Goal: Task Accomplishment & Management: Complete application form

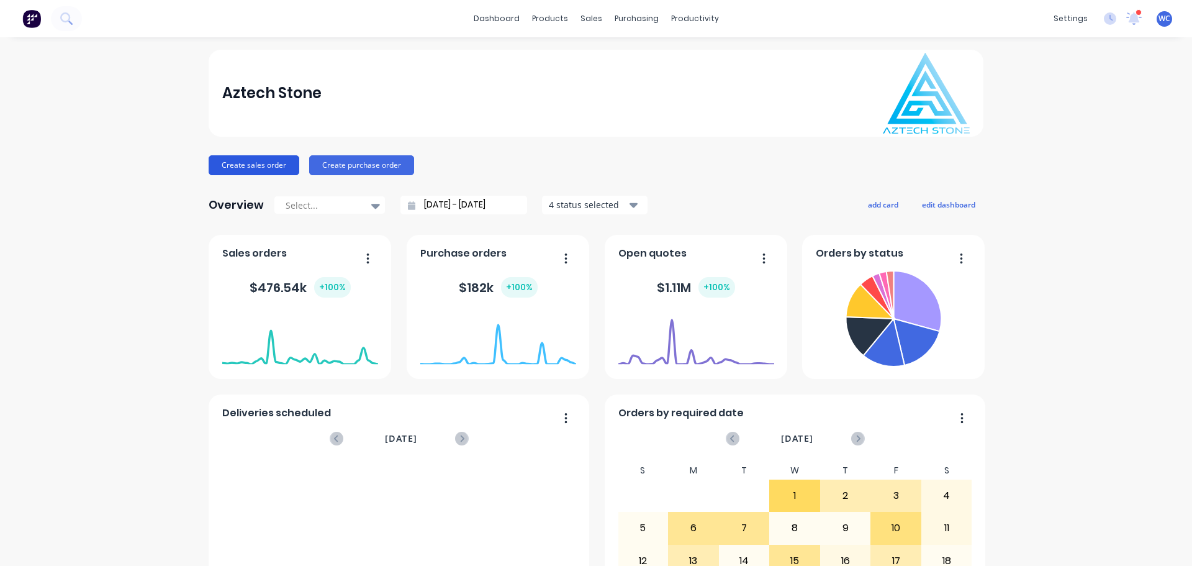
click at [270, 162] on button "Create sales order" at bounding box center [254, 165] width 91 height 20
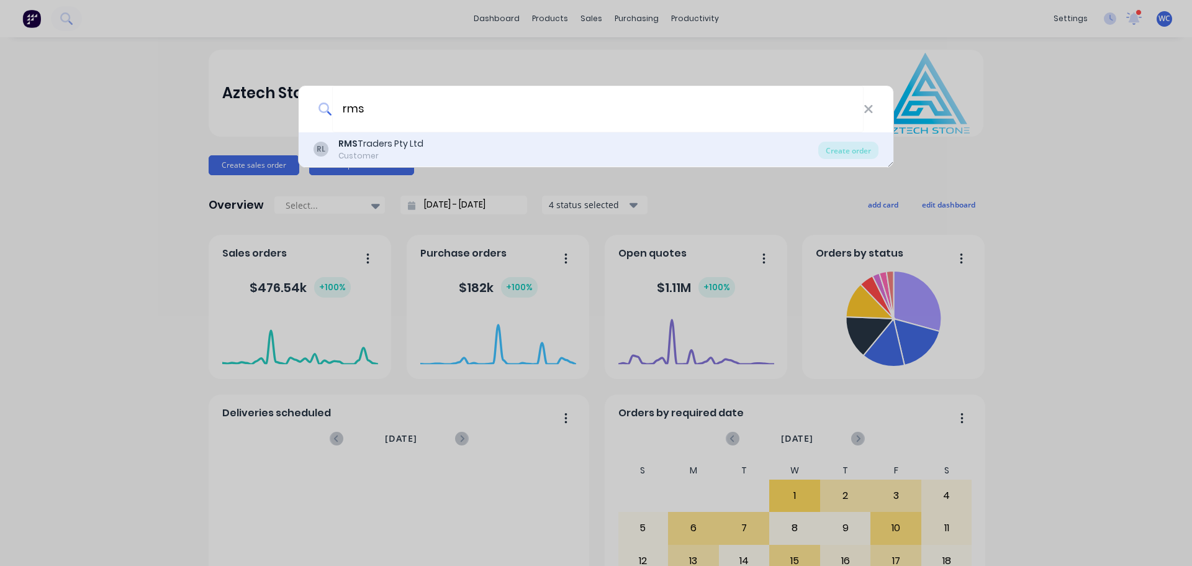
type input "rms"
click at [367, 146] on div "RMS Traders Pty Ltd" at bounding box center [380, 143] width 85 height 13
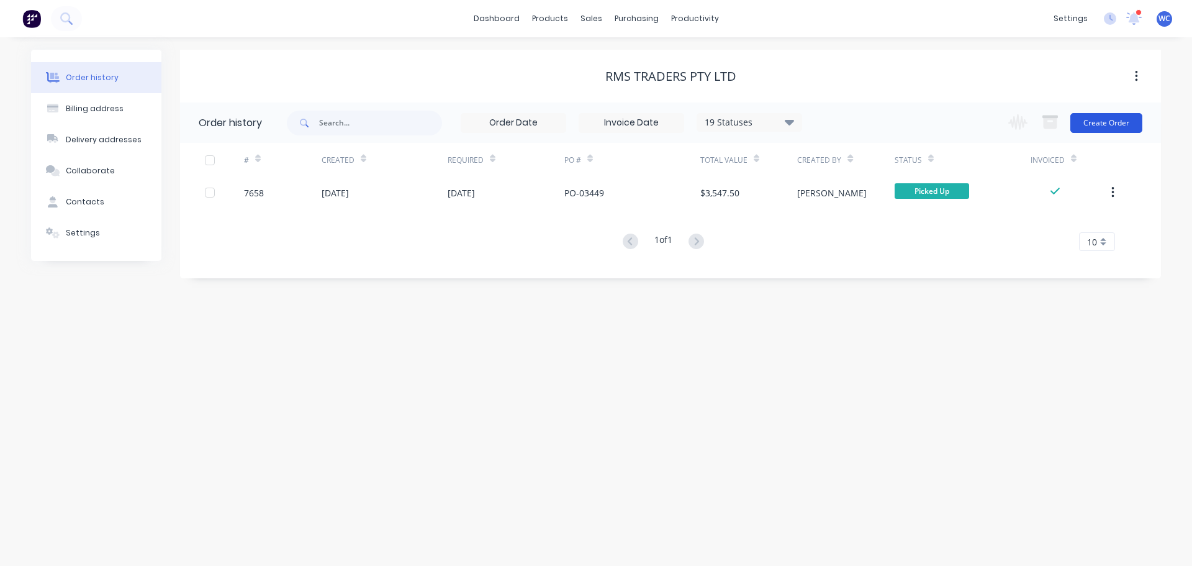
click at [1104, 120] on button "Create Order" at bounding box center [1106, 123] width 72 height 20
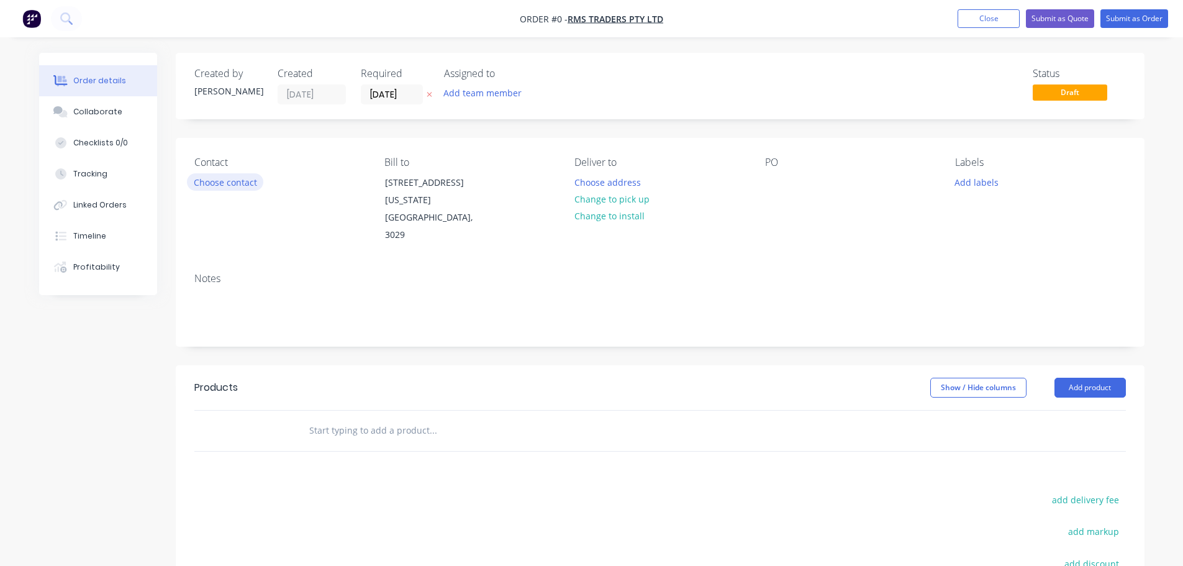
click at [218, 185] on button "Choose contact" at bounding box center [225, 181] width 76 height 17
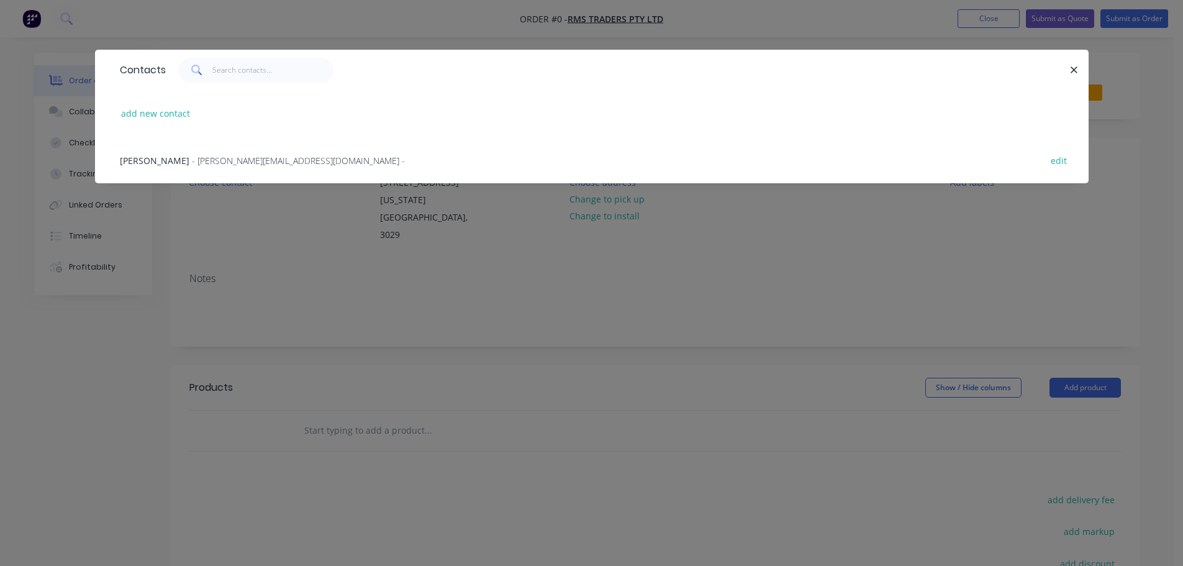
click at [160, 162] on span "[PERSON_NAME]" at bounding box center [155, 161] width 70 height 12
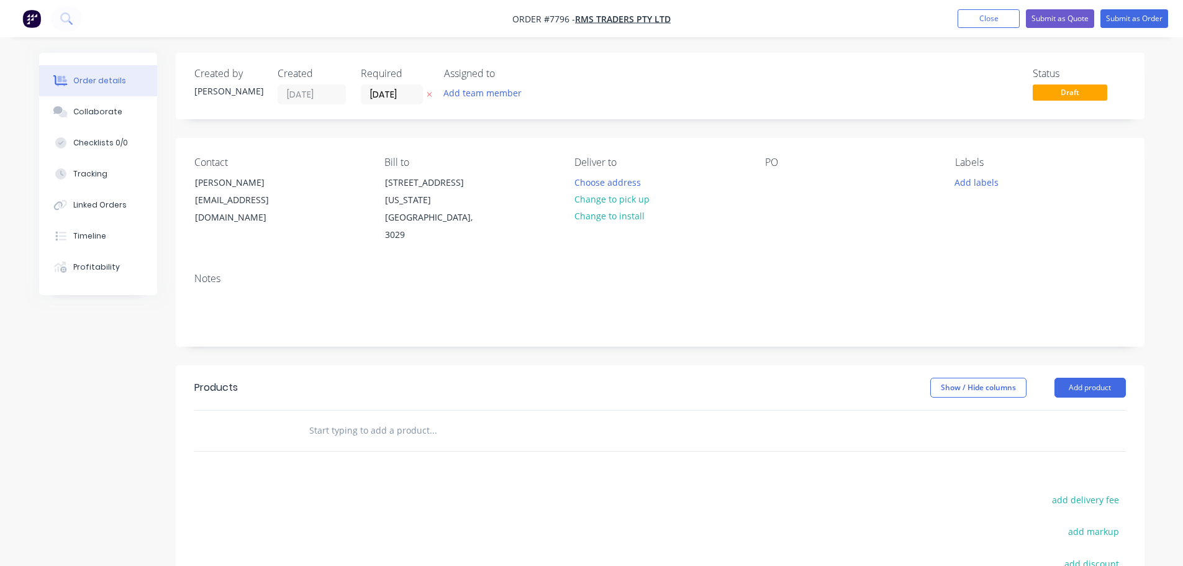
click at [376, 430] on input "text" at bounding box center [433, 430] width 248 height 25
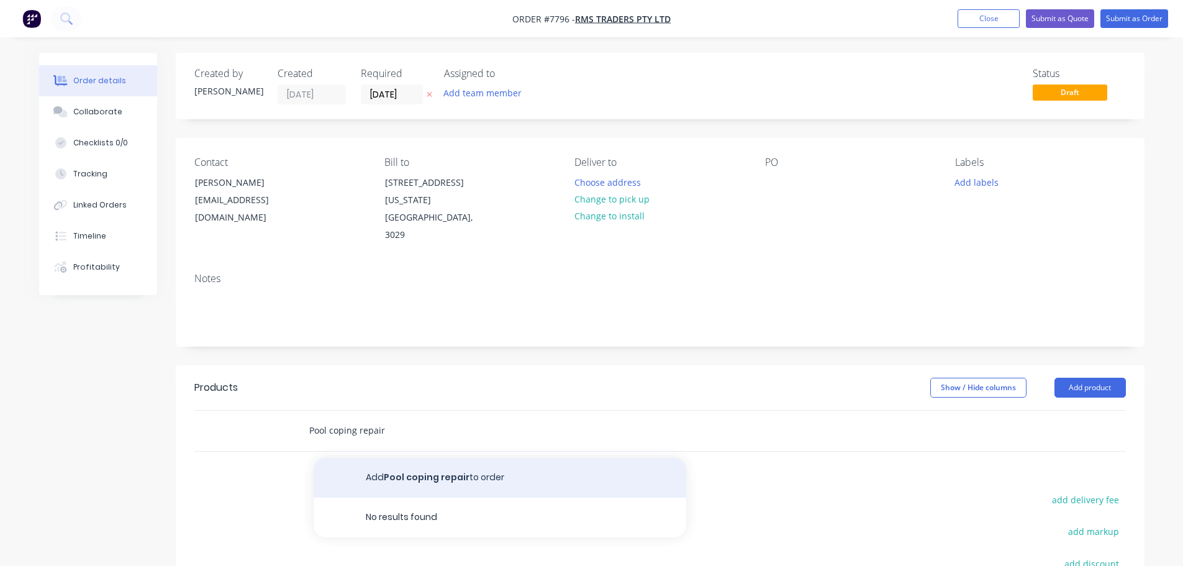
type input "Pool coping repair"
click at [463, 476] on button "Add Pool coping repair to order" at bounding box center [500, 478] width 372 height 40
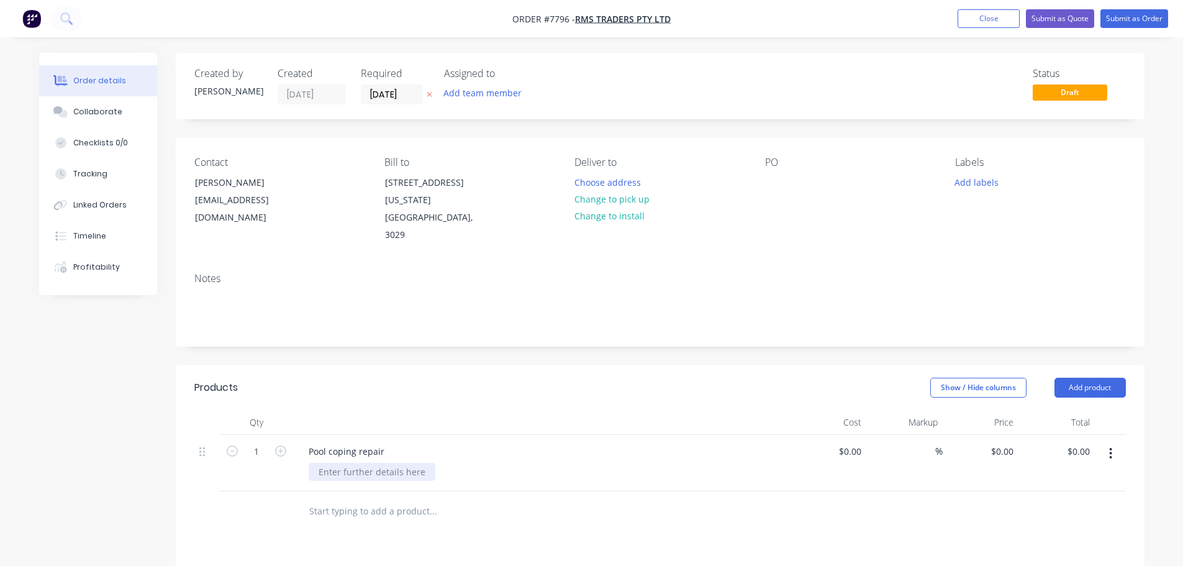
click at [356, 476] on div at bounding box center [372, 472] width 127 height 18
click at [430, 469] on div "Customer supplied 30mm" at bounding box center [373, 472] width 128 height 18
click at [358, 449] on div "Pool coping repair" at bounding box center [347, 451] width 96 height 18
click at [382, 484] on div "Customer supplied 30mm Natural stone tiles Fabrication and installation" at bounding box center [412, 478] width 207 height 31
click at [382, 486] on div "Customer supplied 30mm Natural stone tiles Fabrication and installation" at bounding box center [412, 478] width 207 height 31
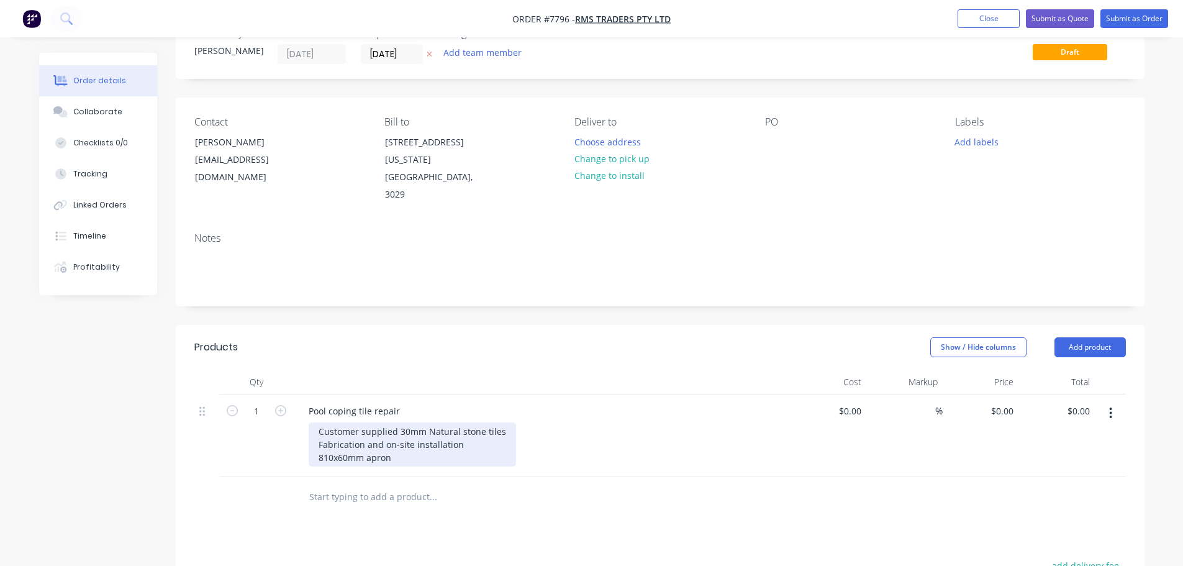
scroll to position [62, 0]
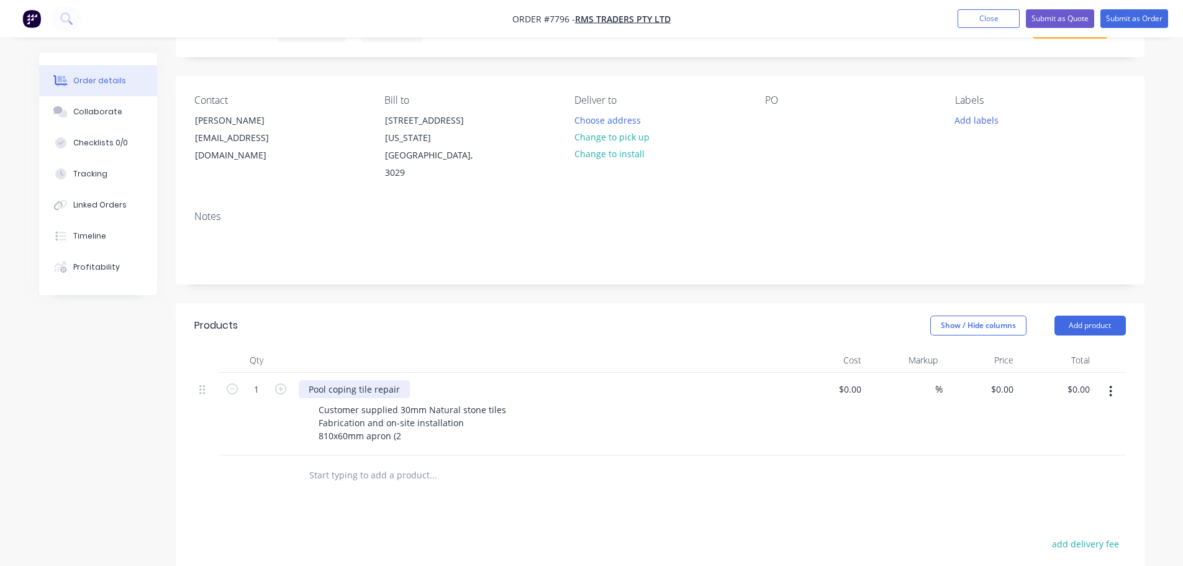
click at [358, 388] on div "Pool coping tile repair" at bounding box center [354, 389] width 111 height 18
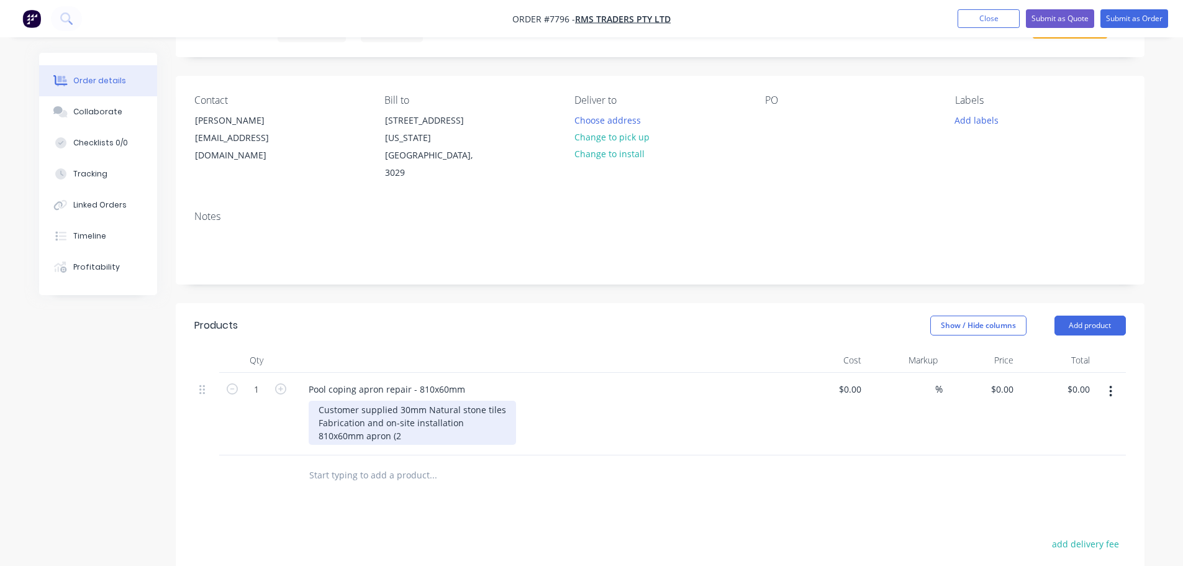
click at [410, 438] on div "Customer supplied 30mm Natural stone tiles Fabrication and on-site installation…" at bounding box center [412, 422] width 207 height 44
drag, startPoint x: 409, startPoint y: 437, endPoint x: 306, endPoint y: 436, distance: 103.1
click at [306, 436] on div "Pool coping apron repair - 810x60mm Customer supplied 30mm Natural stone tiles …" at bounding box center [542, 413] width 497 height 83
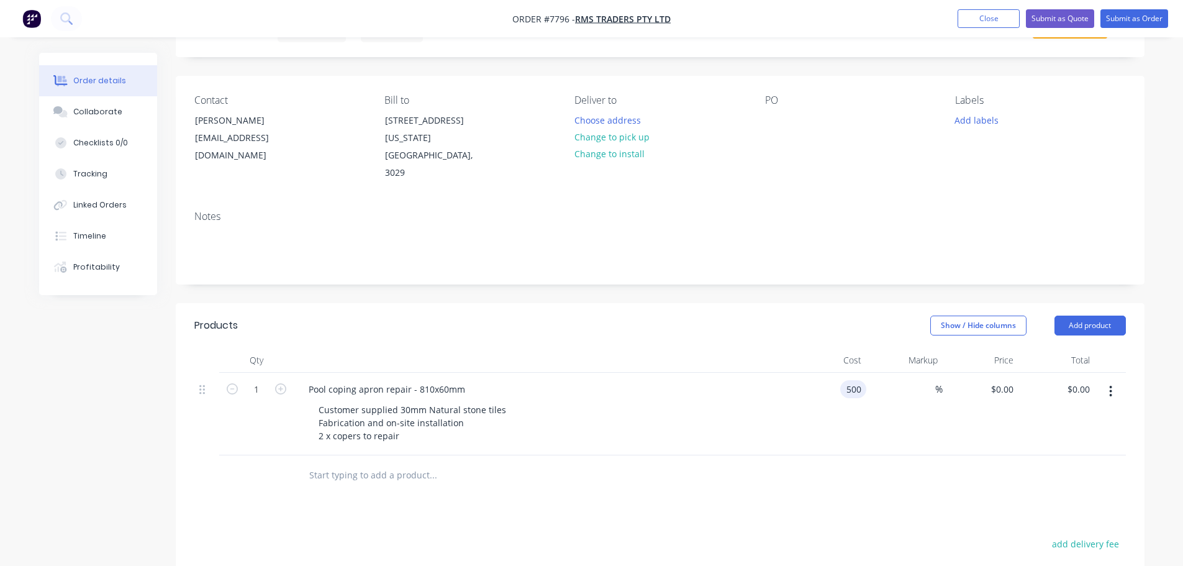
type input "$500.00"
click at [774, 115] on div at bounding box center [775, 120] width 20 height 18
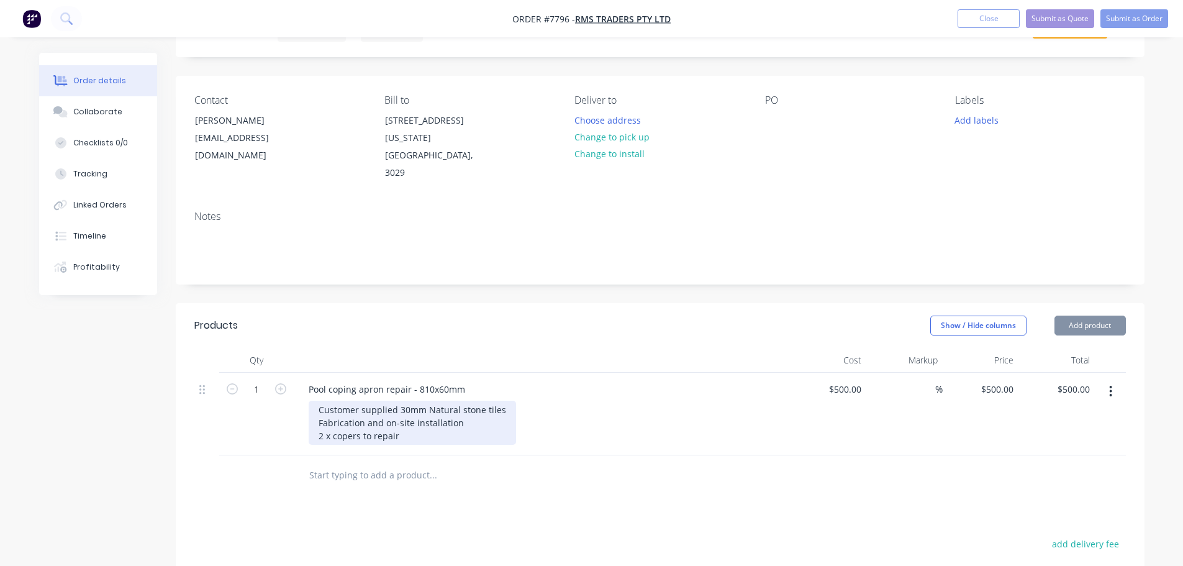
click at [413, 436] on div "Customer supplied 30mm Natural stone tiles Fabrication and on-site installation…" at bounding box center [412, 422] width 207 height 44
click at [407, 435] on div "Customer supplied 30mm Natural stone tiles Fabrication and on-site installation…" at bounding box center [412, 422] width 207 height 44
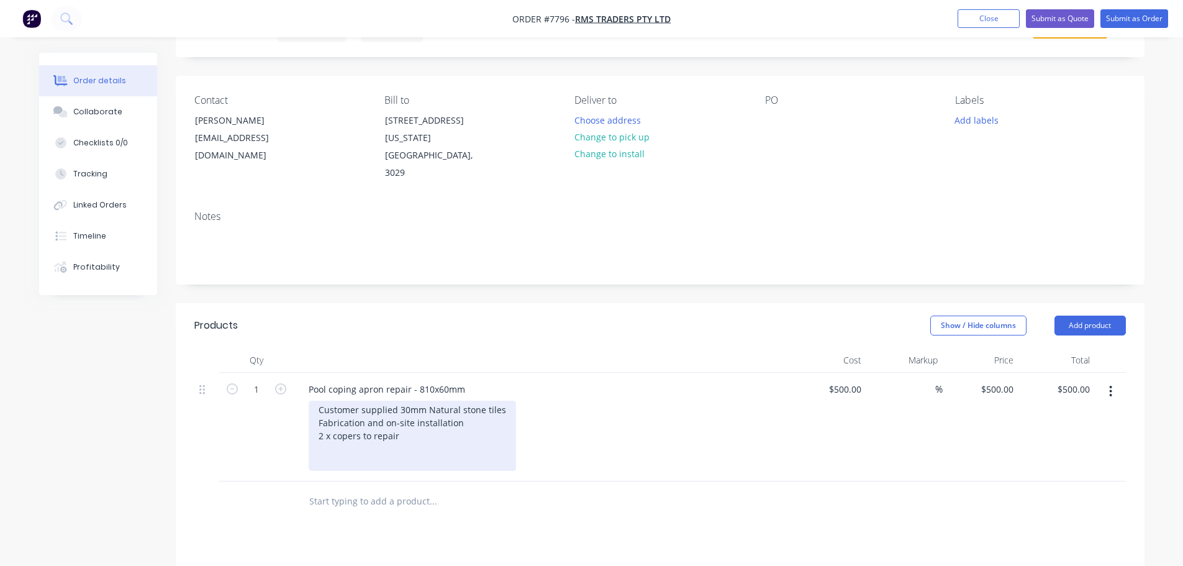
click at [370, 449] on div "Customer supplied 30mm Natural stone tiles Fabrication and on-site installation…" at bounding box center [412, 435] width 207 height 70
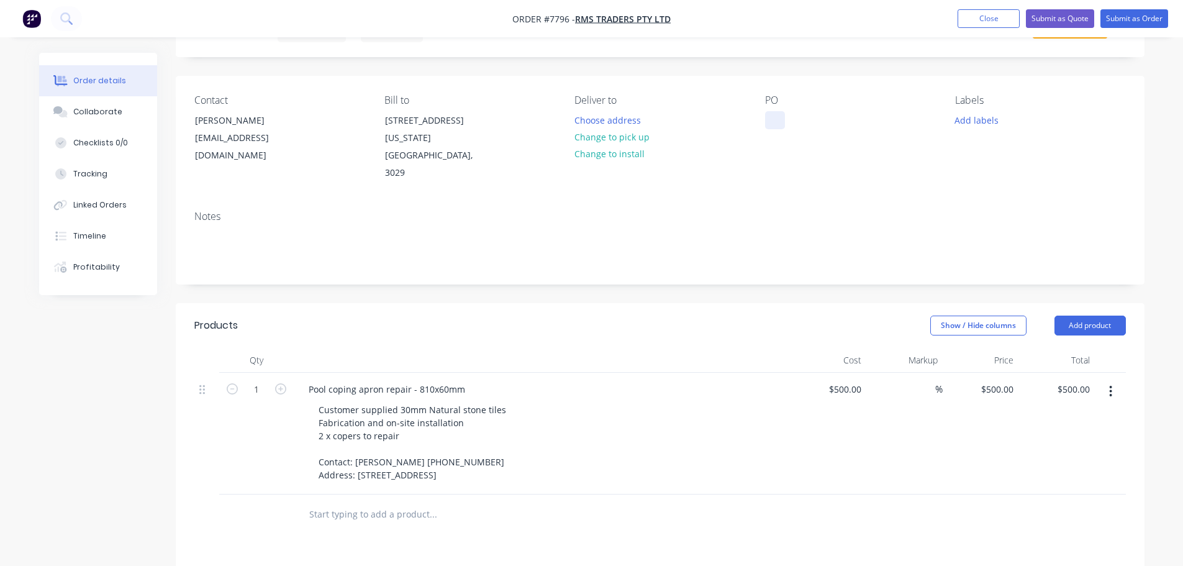
click at [775, 115] on div at bounding box center [775, 120] width 20 height 18
click at [1060, 21] on button "Submit as Quote" at bounding box center [1060, 18] width 68 height 19
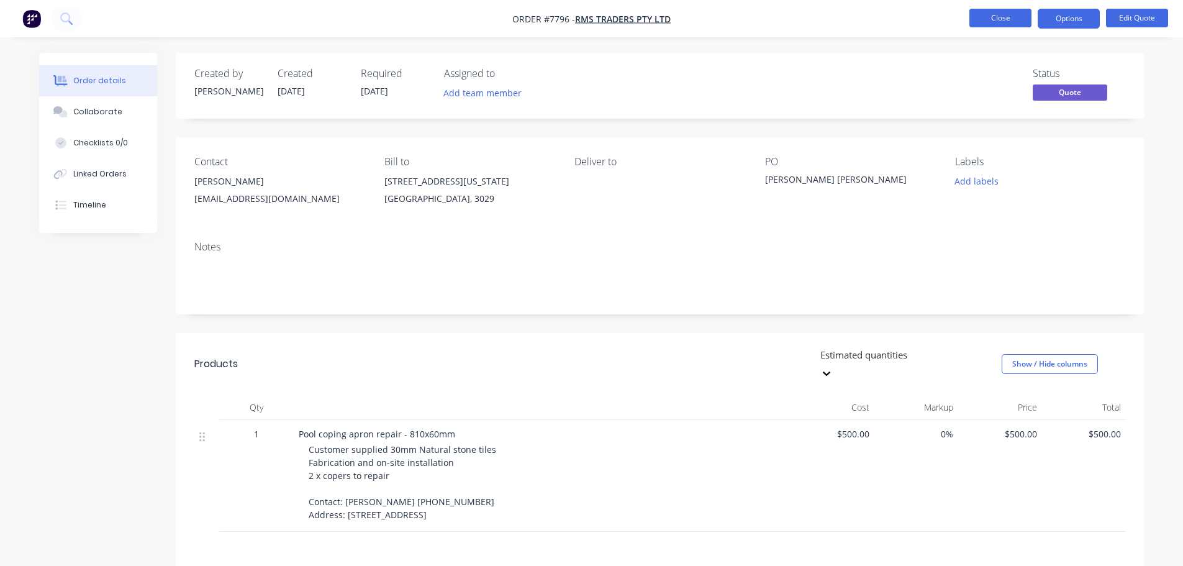
click at [993, 20] on button "Close" at bounding box center [1000, 18] width 62 height 19
